Goal: Task Accomplishment & Management: Use online tool/utility

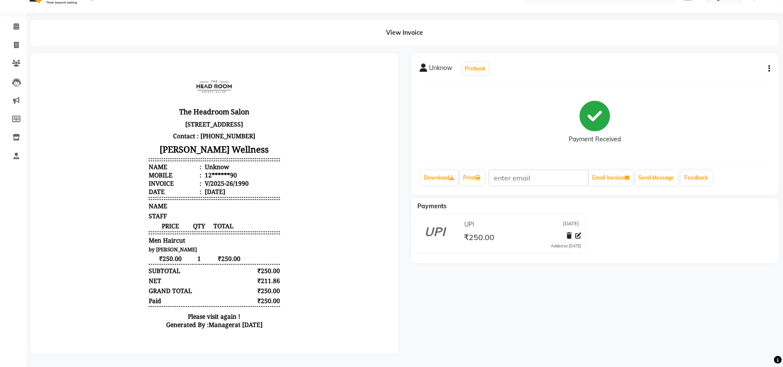
scroll to position [27, 0]
click at [15, 42] on icon at bounding box center [16, 45] width 5 height 7
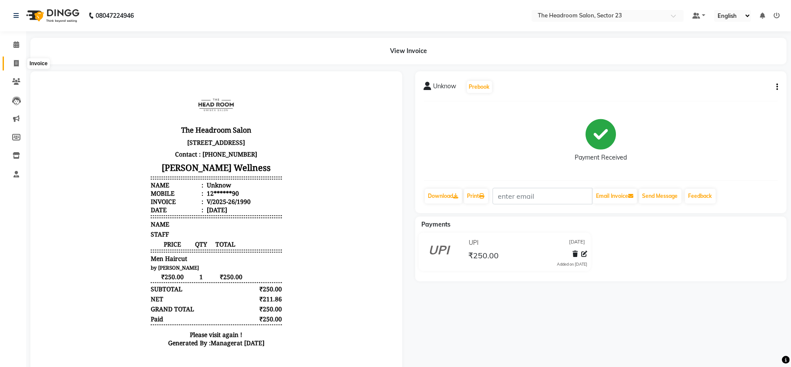
select select "service"
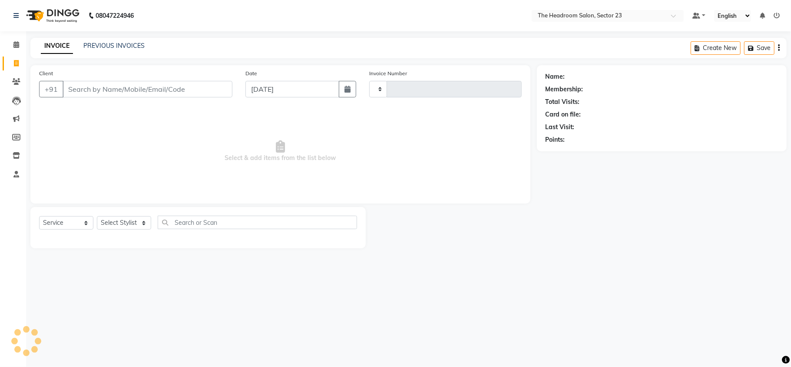
type input "1991"
select select "6796"
click at [132, 47] on link "PREVIOUS INVOICES" at bounding box center [113, 46] width 61 height 8
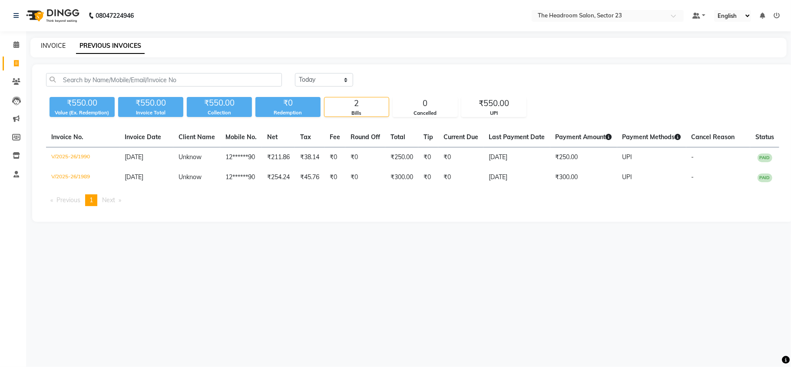
click at [58, 43] on link "INVOICE" at bounding box center [53, 46] width 25 height 8
select select "service"
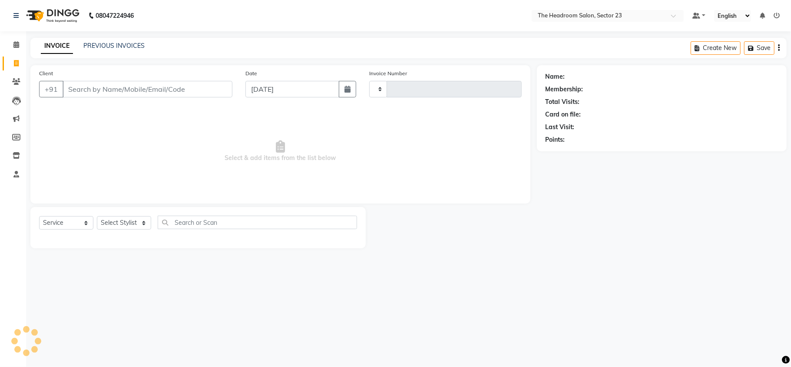
type input "1991"
select select "6796"
